Goal: Find specific page/section: Find specific page/section

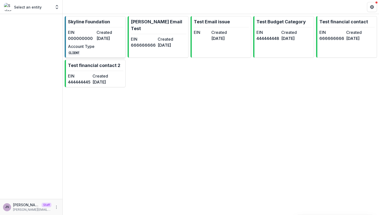
click at [107, 36] on dd "[DATE]" at bounding box center [109, 38] width 27 height 6
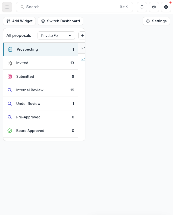
click at [8, 9] on button "Toggle Menu" at bounding box center [7, 7] width 10 height 10
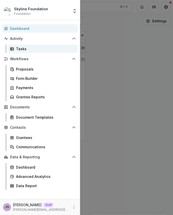
click at [25, 49] on div "Tasks" at bounding box center [45, 48] width 58 height 5
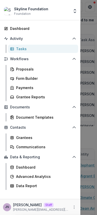
click at [86, 117] on div "Skyline Foundation Foundation Foundations Skyline Foundation Nonprofits [PERSON…" at bounding box center [48, 107] width 97 height 215
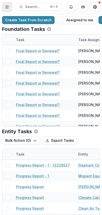
click at [6, 3] on button "Toggle Menu" at bounding box center [7, 7] width 10 height 10
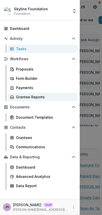
click at [29, 99] on div "Grantee Reports" at bounding box center [45, 96] width 58 height 5
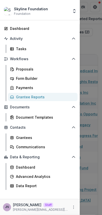
click at [97, 44] on div "Skyline Foundation Foundation Foundations Skyline Foundation Nonprofits [PERSON…" at bounding box center [51, 107] width 102 height 215
